Goal: Task Accomplishment & Management: Use online tool/utility

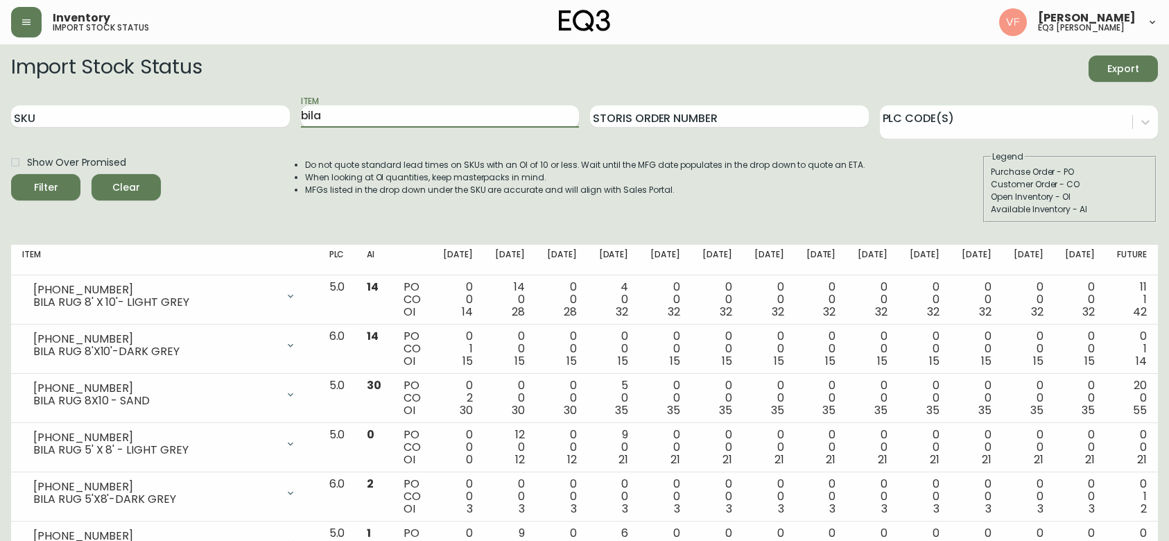
scroll to position [529, 0]
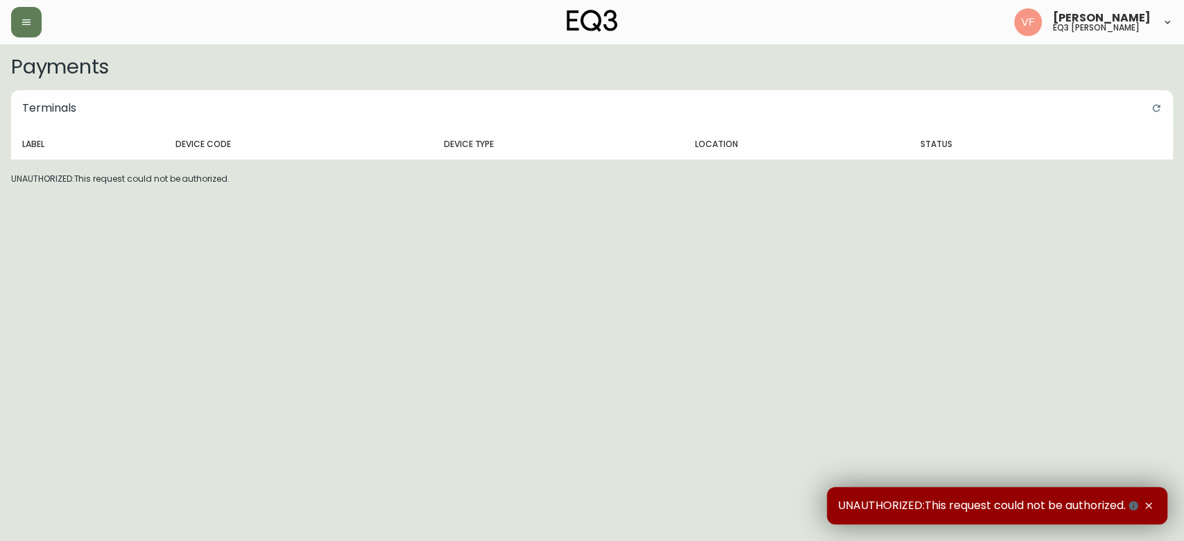
click at [33, 40] on div "[PERSON_NAME] eq3 [PERSON_NAME]" at bounding box center [591, 22] width 1161 height 44
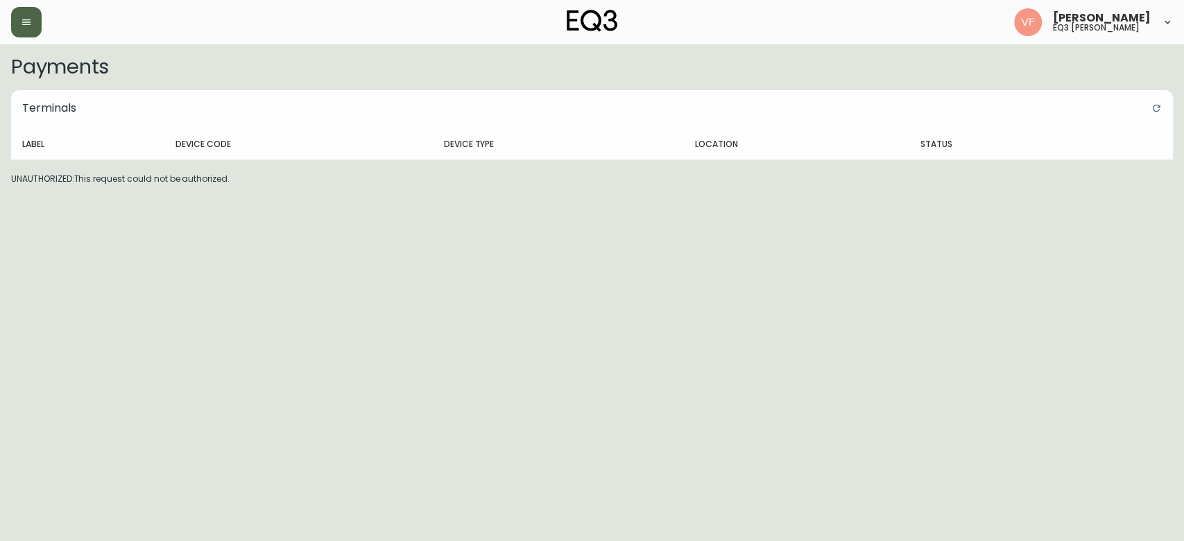
click at [21, 19] on icon "button" at bounding box center [26, 22] width 11 height 11
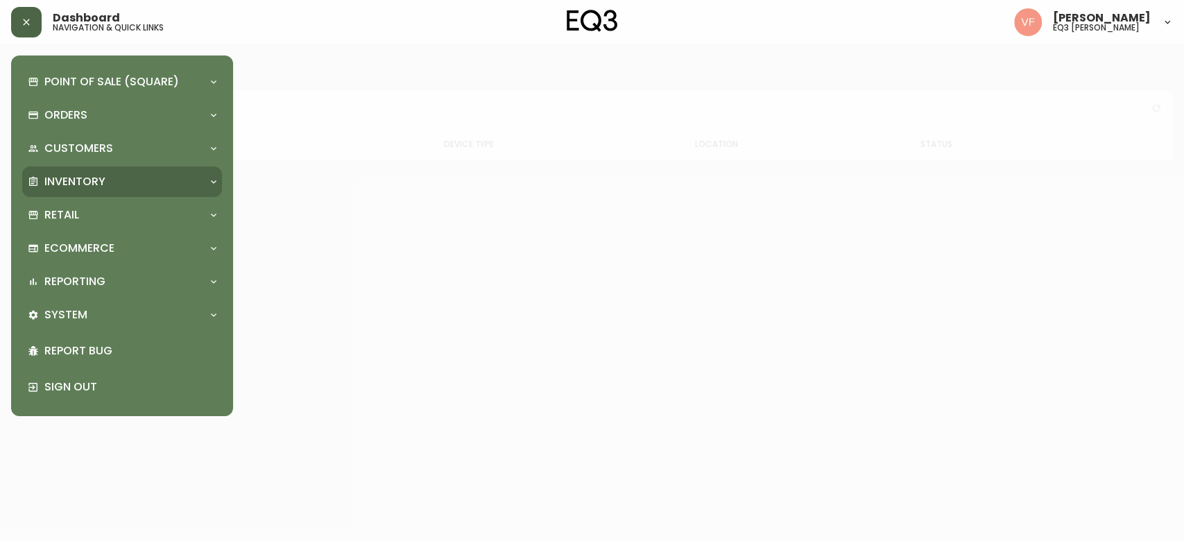
click at [205, 174] on div "Inventory" at bounding box center [122, 181] width 200 height 31
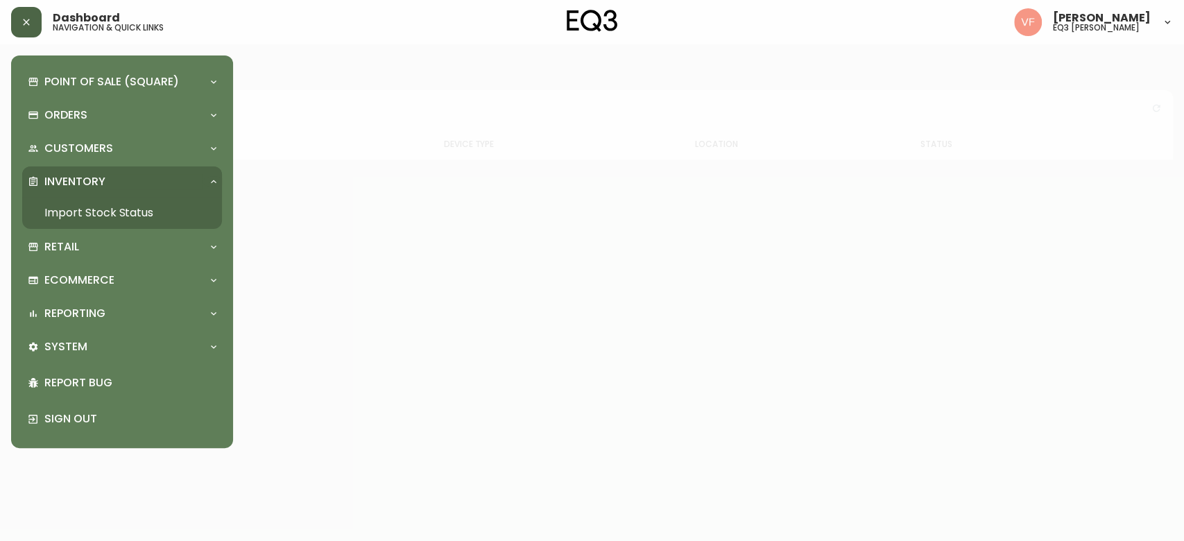
click at [155, 211] on link "Import Stock Status" at bounding box center [122, 213] width 200 height 32
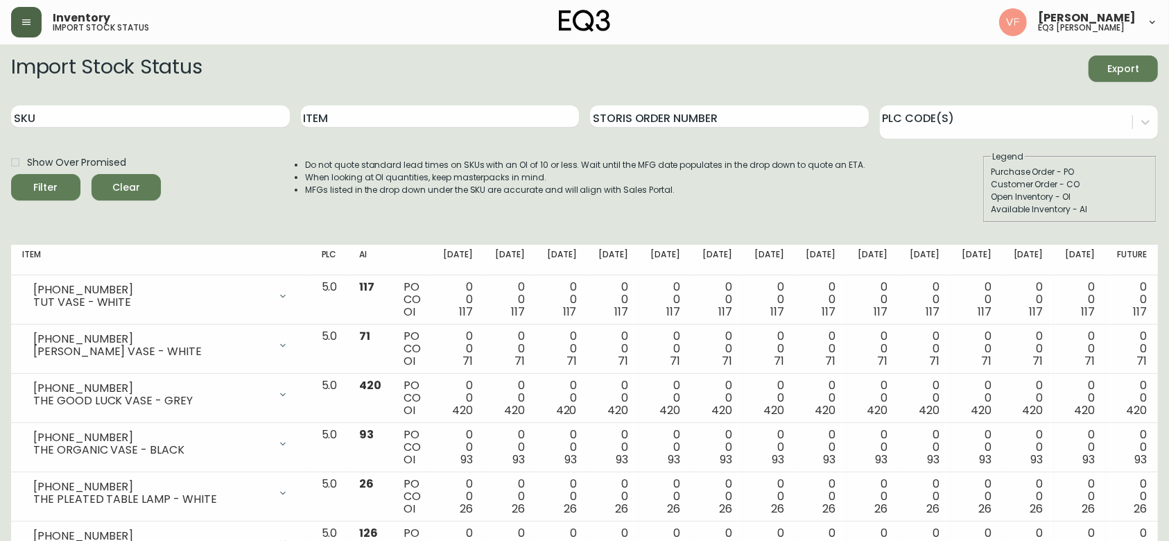
click at [172, 128] on div "SKU" at bounding box center [150, 116] width 279 height 45
click at [171, 121] on input "SKU" at bounding box center [150, 116] width 279 height 22
paste input "[PHONE_NUMBER]"
click at [171, 121] on input "[PHONE_NUMBER]" at bounding box center [150, 116] width 279 height 22
click at [11, 174] on button "Filter" at bounding box center [45, 187] width 69 height 26
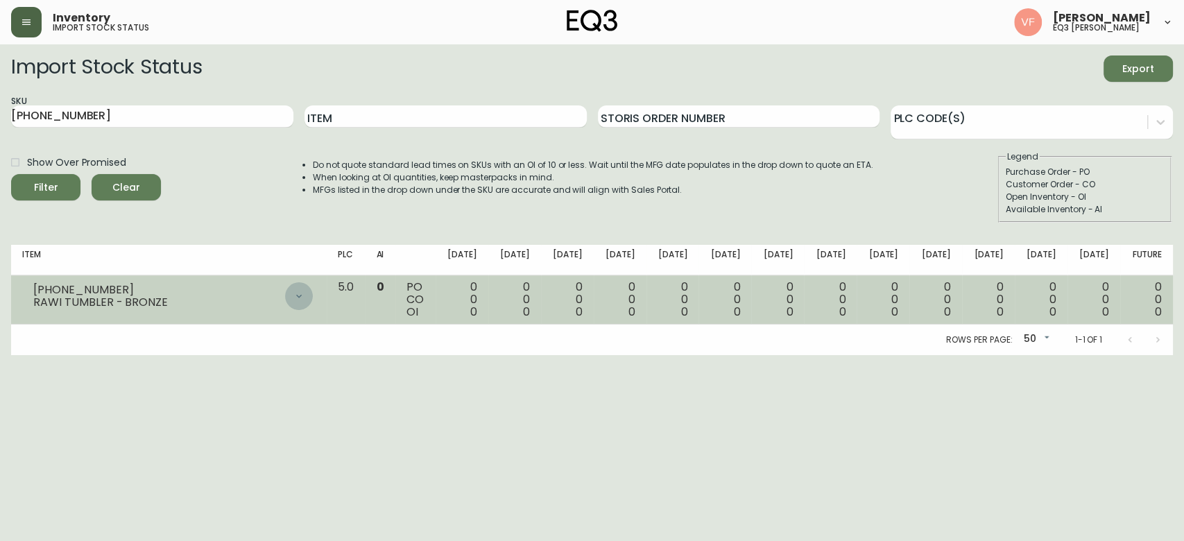
click at [304, 300] on icon at bounding box center [298, 296] width 11 height 11
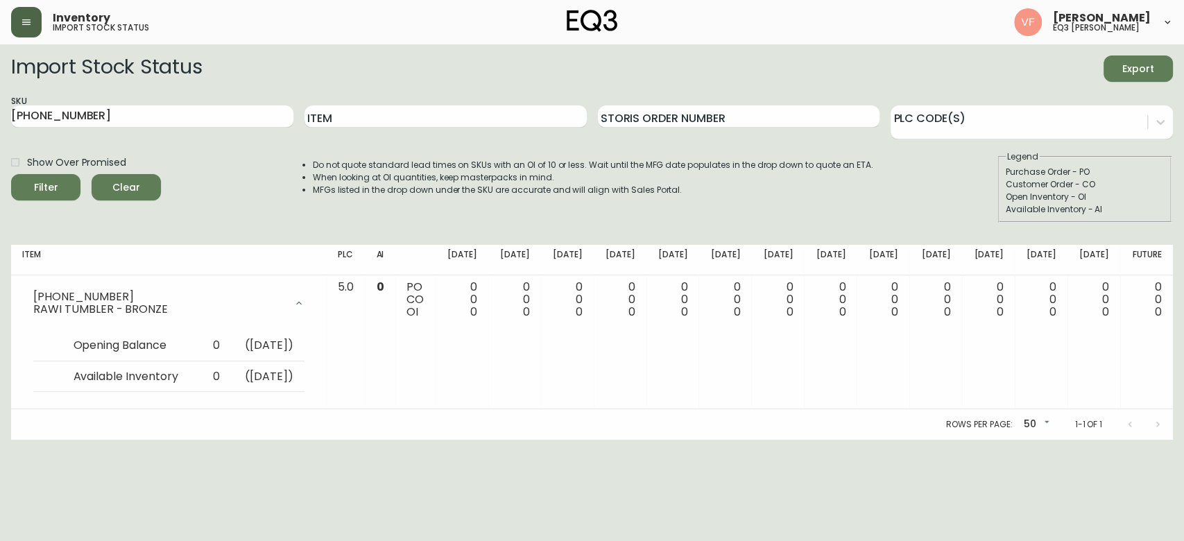
click at [1047, 422] on body "Inventory import stock status [PERSON_NAME] eq3 laval - [PERSON_NAME] Import St…" at bounding box center [592, 220] width 1184 height 440
click at [885, 499] on div at bounding box center [592, 270] width 1184 height 541
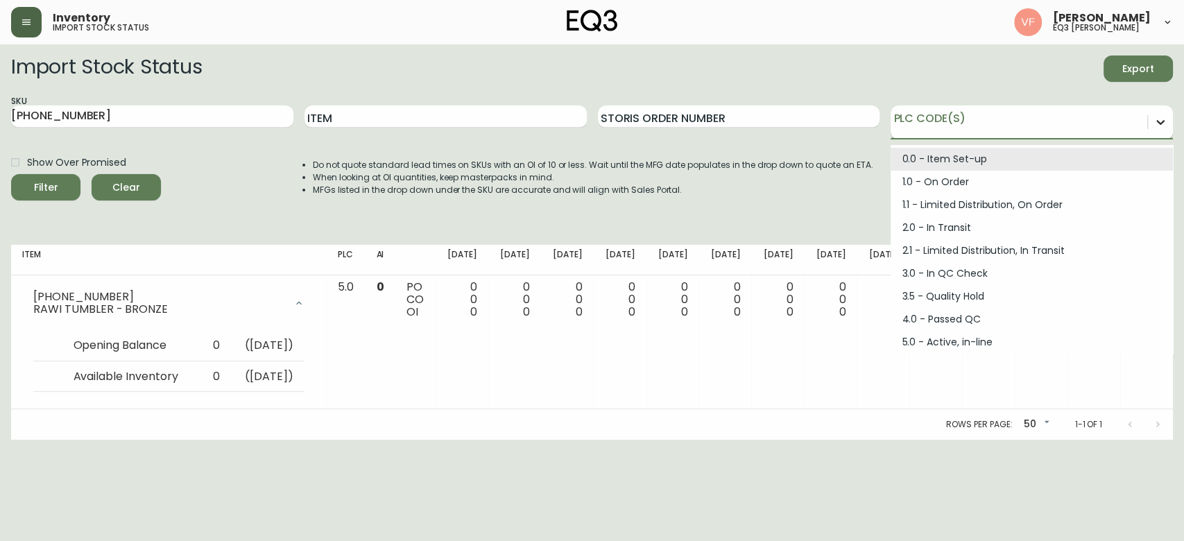
click at [1163, 125] on icon at bounding box center [1160, 122] width 14 height 14
click at [242, 167] on div "Show Over Promised Filter Clear Do not quote standard lead times on SKUs with a…" at bounding box center [591, 186] width 1161 height 72
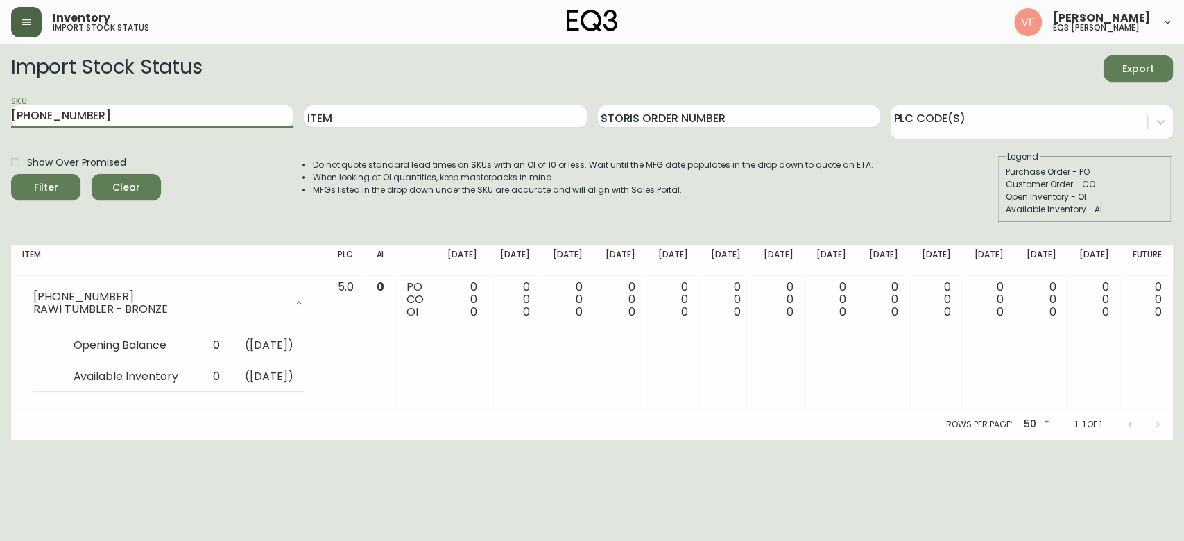
click at [196, 108] on input "[PHONE_NUMBER]" at bounding box center [152, 116] width 282 height 22
type input "3"
paste input "[PHONE_NUMBER]"
type input "[PHONE_NUMBER]"
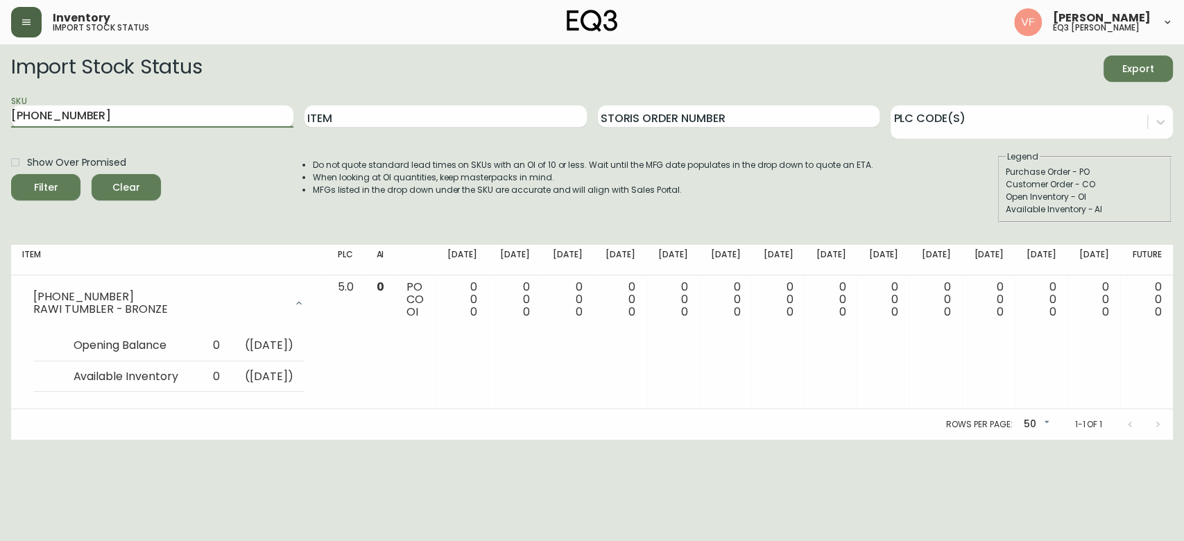
click at [11, 174] on button "Filter" at bounding box center [45, 187] width 69 height 26
